Goal: Information Seeking & Learning: Learn about a topic

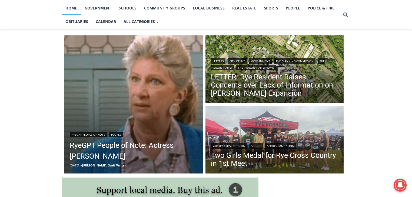
scroll to position [115, 0]
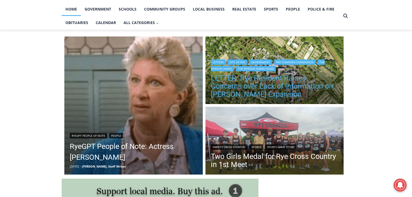
click at [244, 80] on link "LETTER: Rye Resident Raises Concerns over Lack of Information on Osborn Expansi…" at bounding box center [275, 86] width 128 height 24
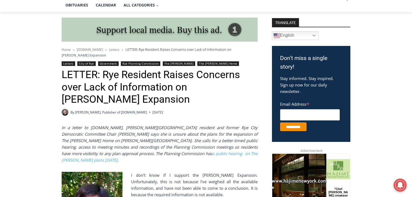
scroll to position [22, 0]
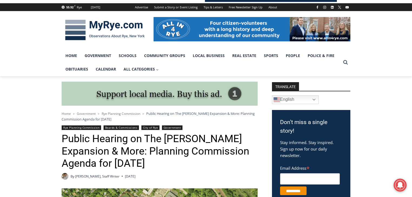
scroll to position [22, 0]
